Goal: Find specific page/section: Find specific page/section

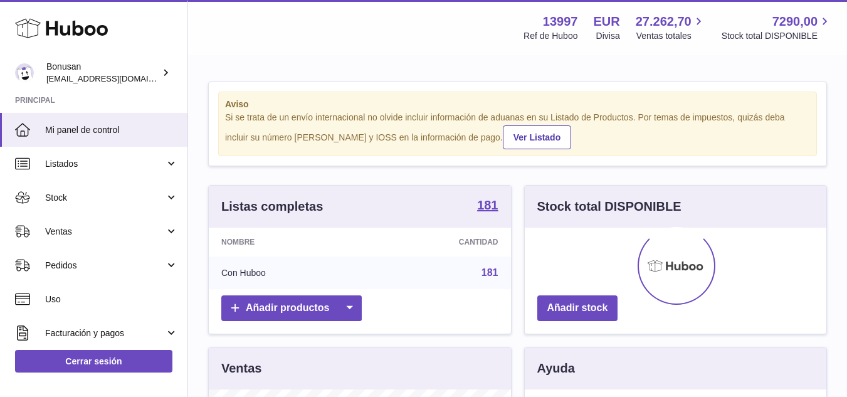
scroll to position [196, 302]
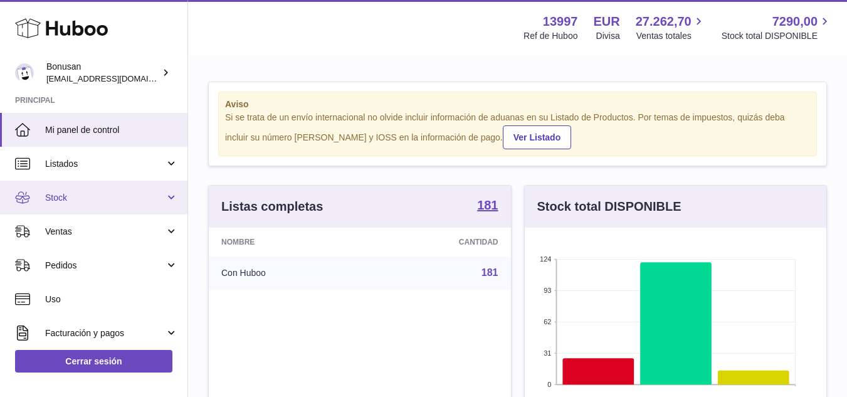
click at [74, 197] on span "Stock" at bounding box center [105, 198] width 120 height 12
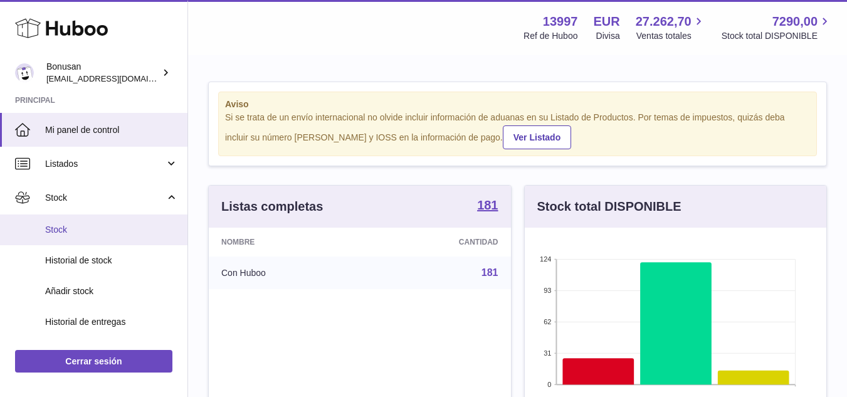
click at [76, 234] on span "Stock" at bounding box center [111, 230] width 133 height 12
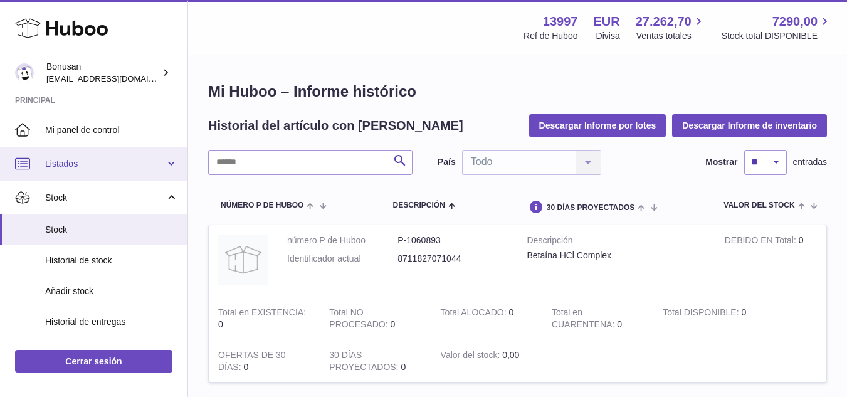
click at [61, 162] on span "Listados" at bounding box center [105, 164] width 120 height 12
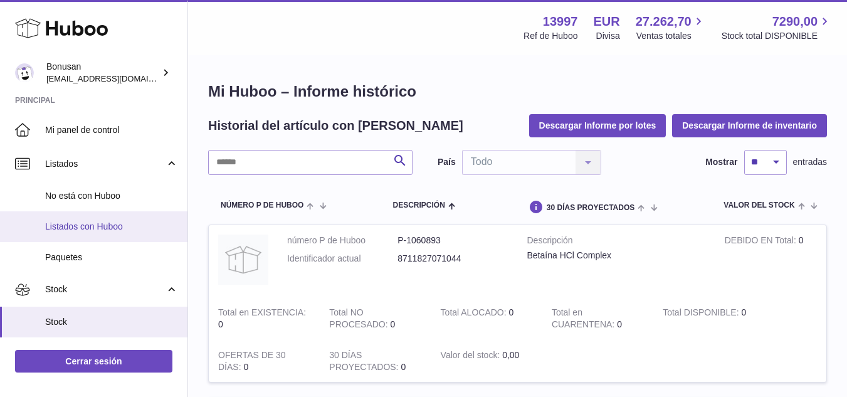
click at [73, 226] on span "Listados con Huboo" at bounding box center [111, 227] width 133 height 12
